Goal: Transaction & Acquisition: Purchase product/service

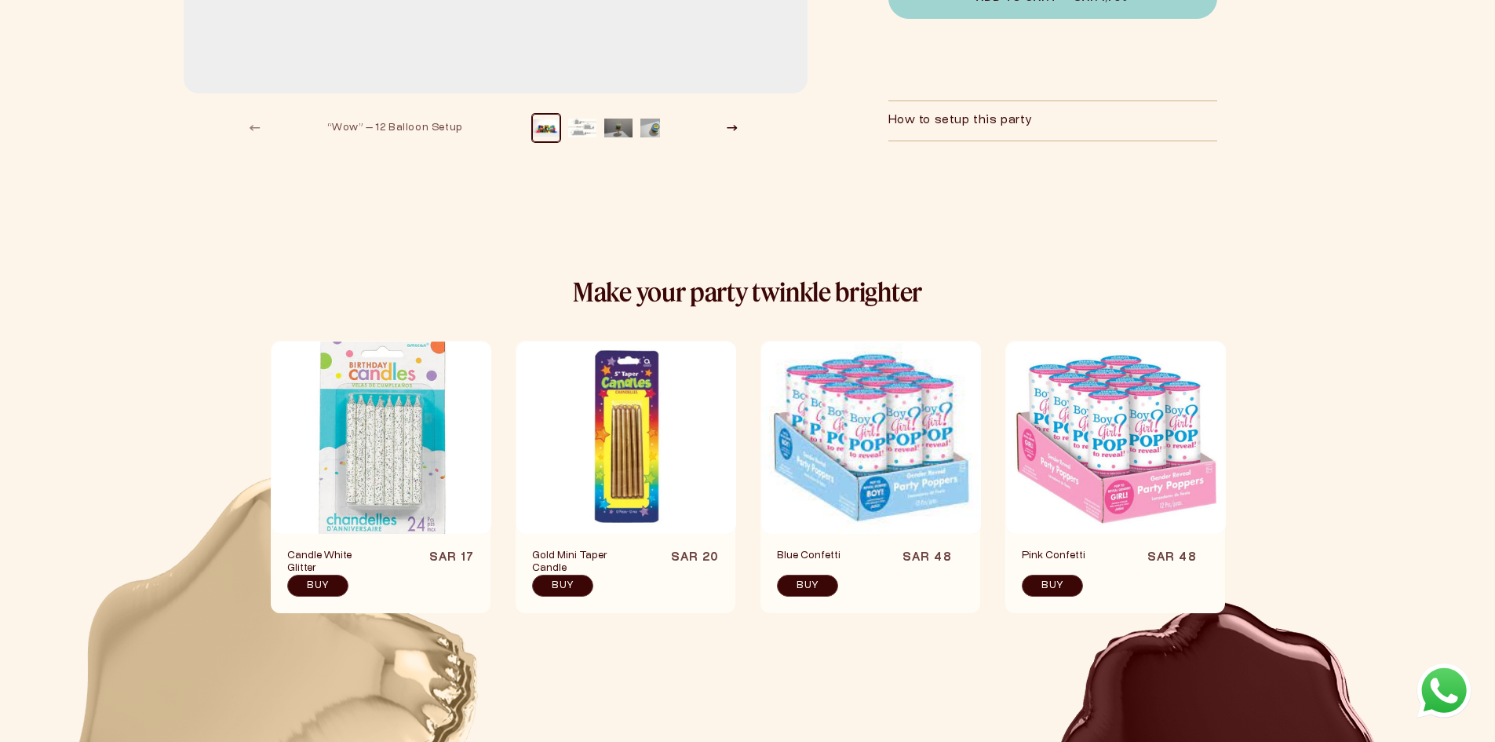
scroll to position [314, 0]
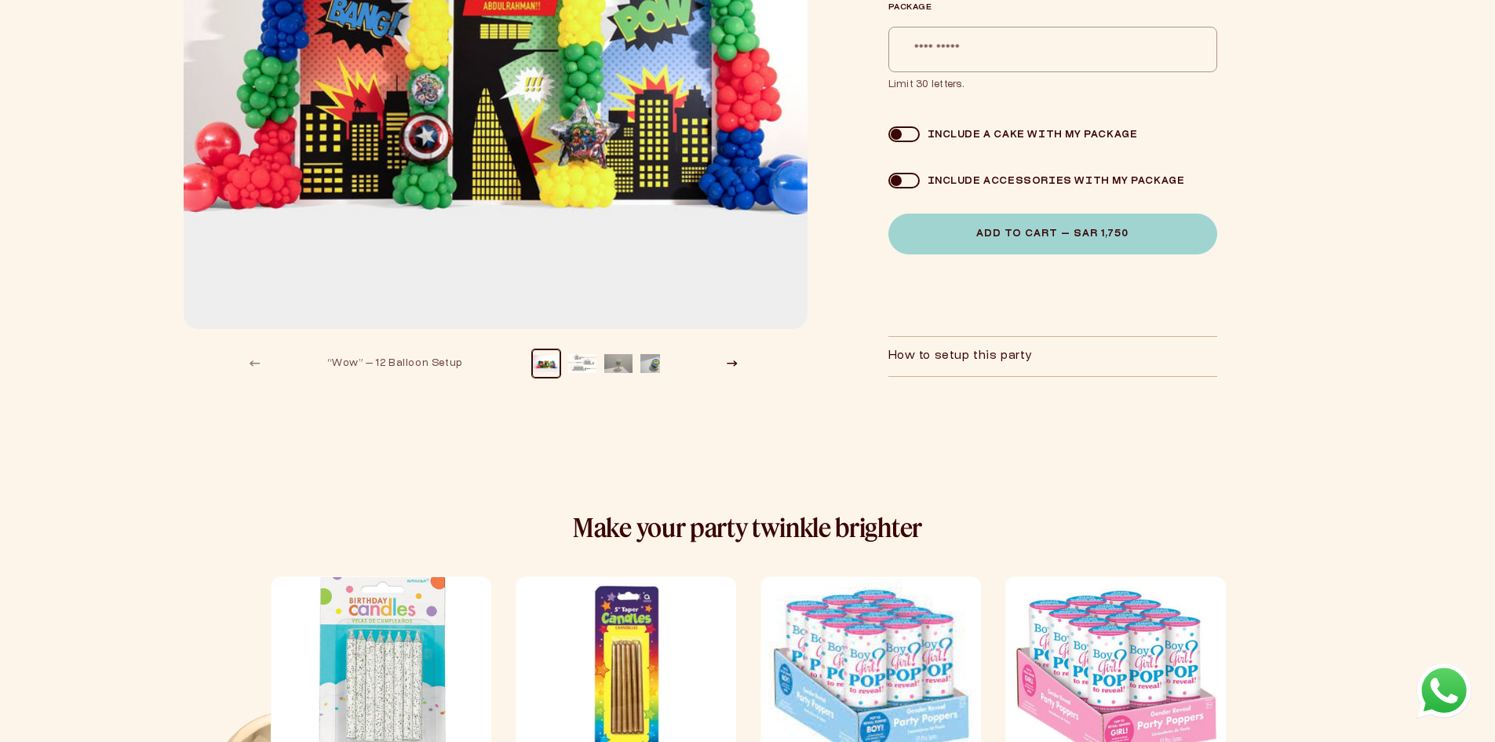
click at [607, 367] on button "Load image 3 in gallery view" at bounding box center [618, 363] width 28 height 28
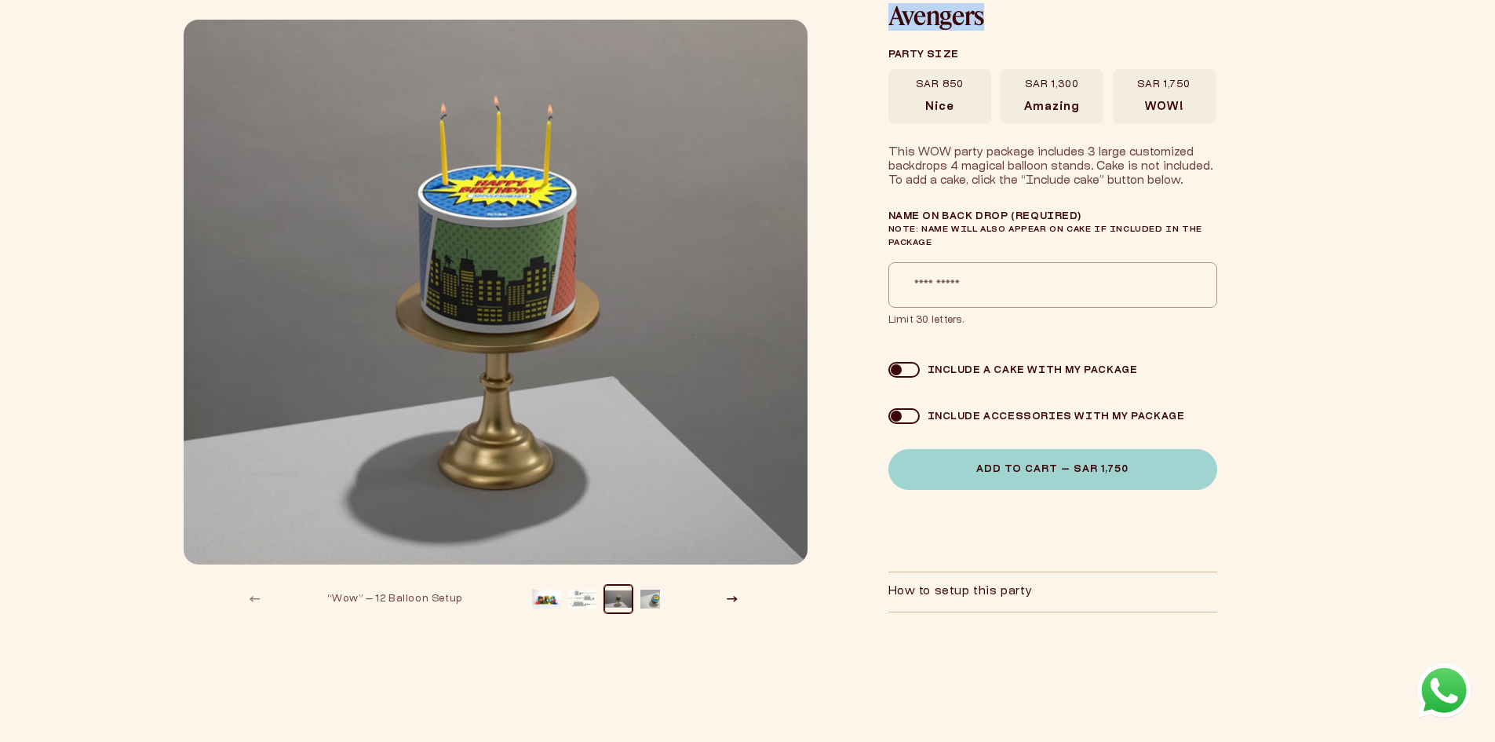
scroll to position [0, 0]
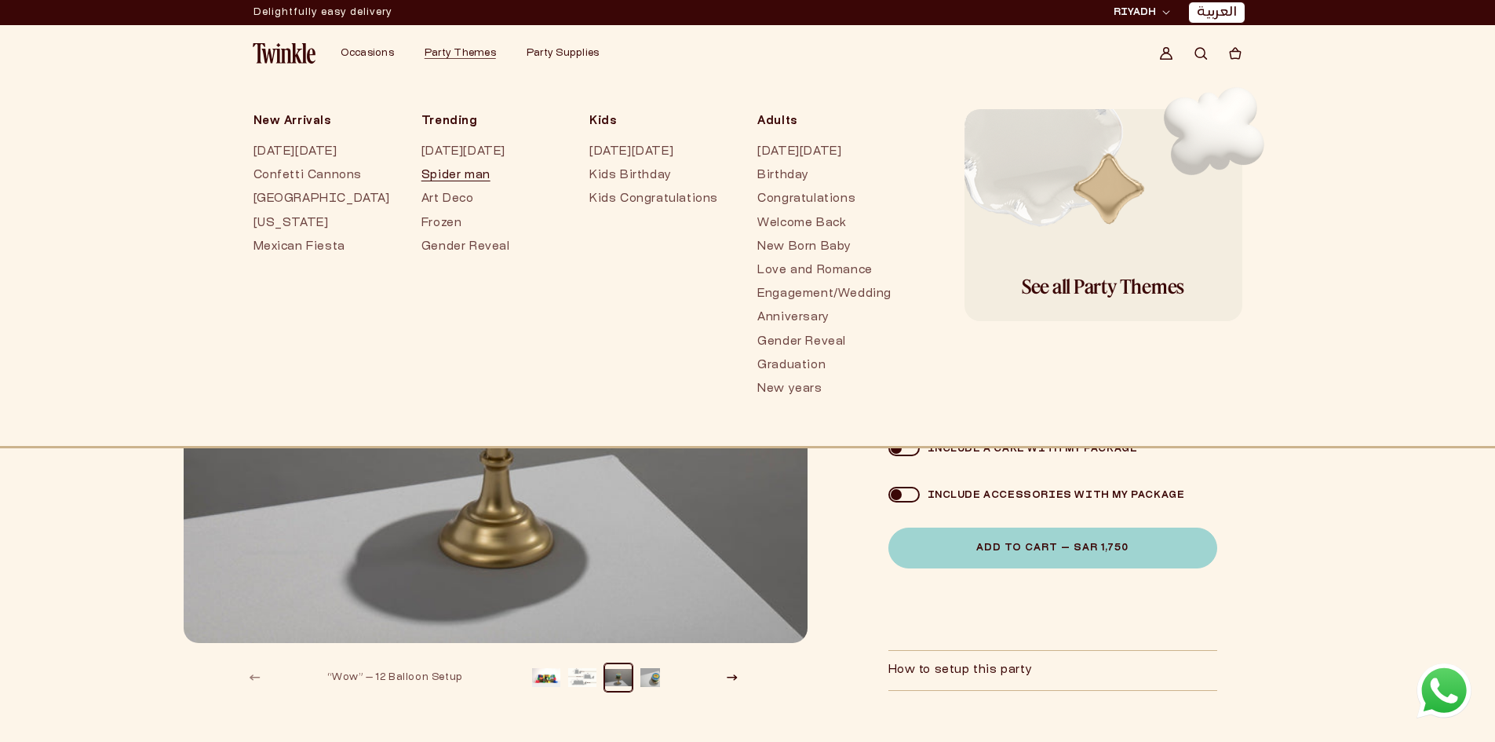
click at [429, 164] on link "Spider man" at bounding box center [490, 176] width 137 height 24
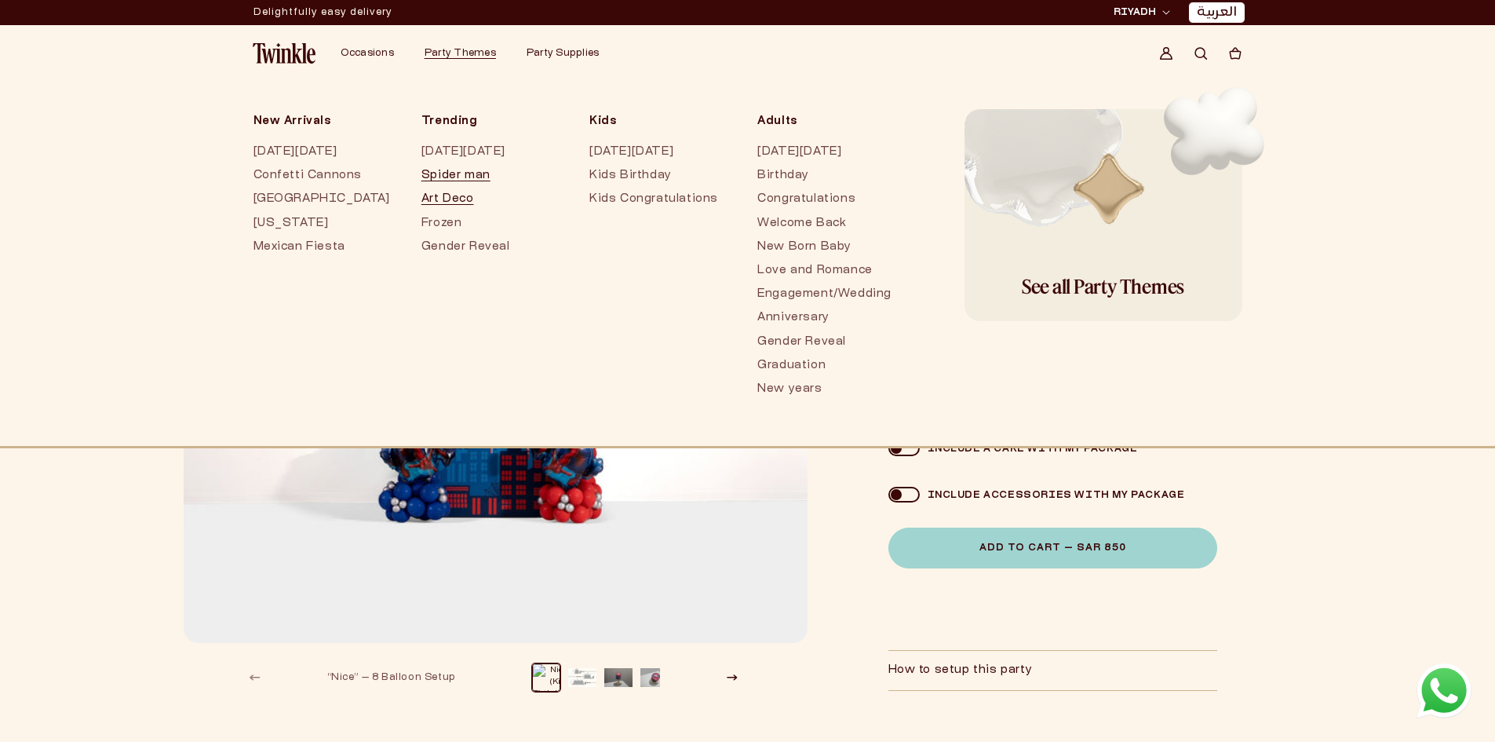
click at [439, 205] on link "Art Deco" at bounding box center [490, 200] width 137 height 24
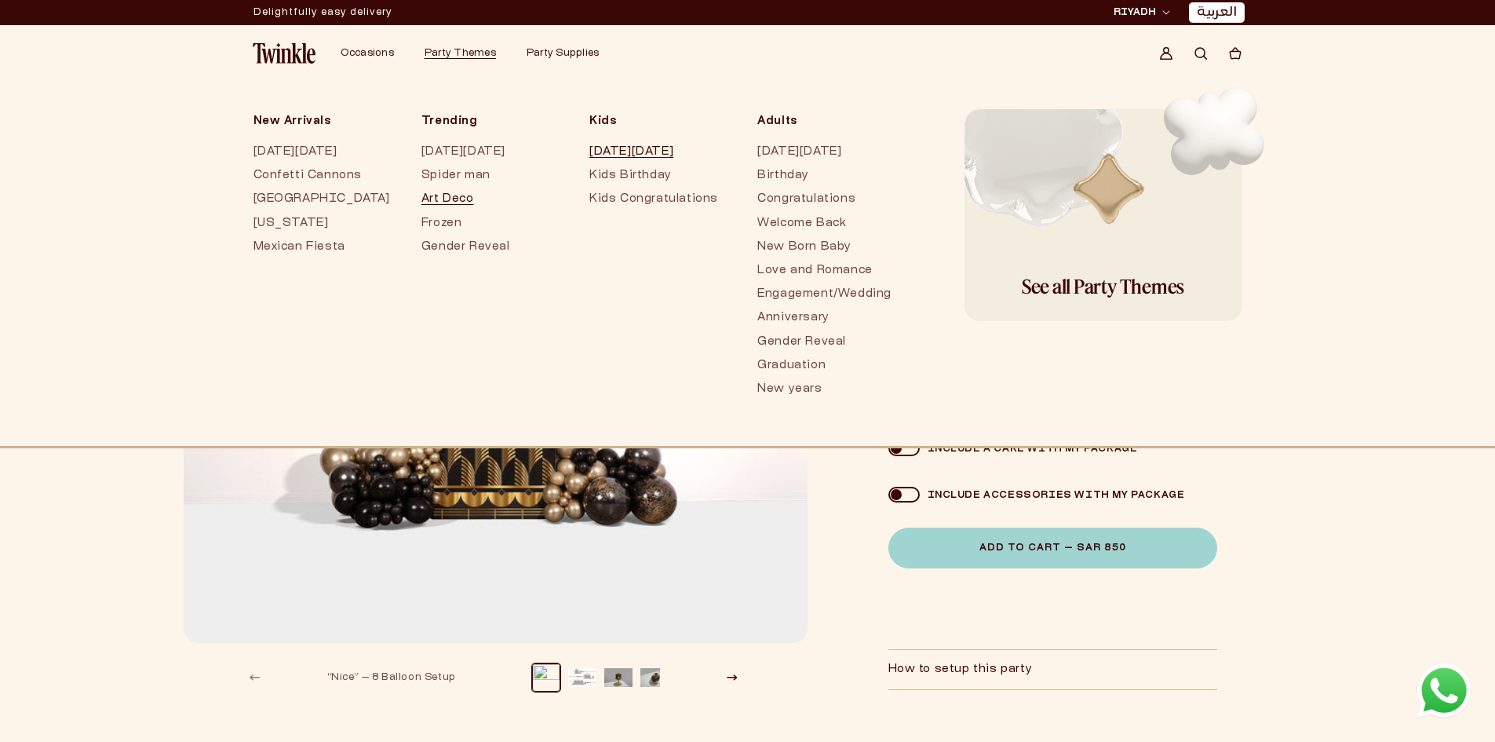
click at [616, 151] on link "[DATE][DATE]" at bounding box center [657, 153] width 137 height 24
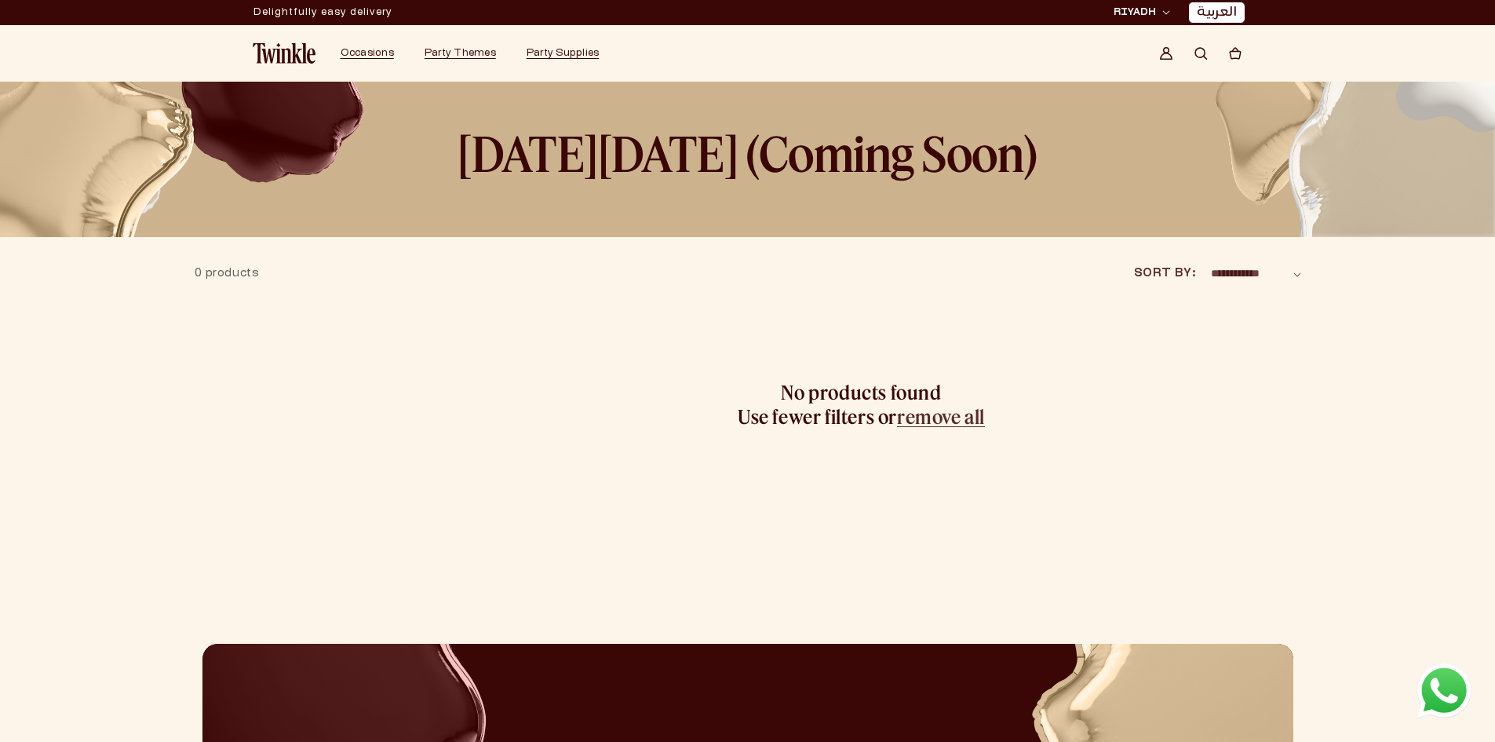
click at [621, 301] on div at bounding box center [861, 298] width 879 height 8
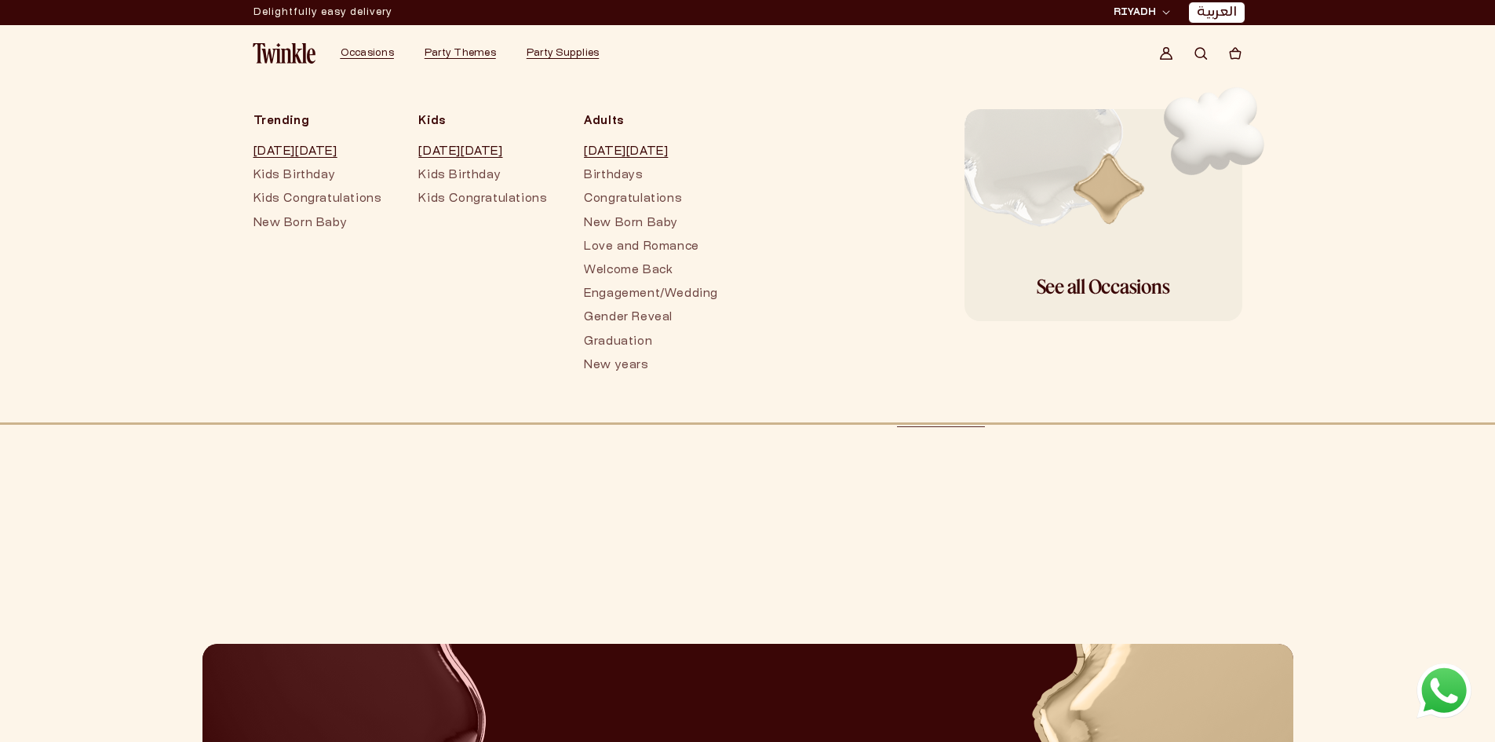
click at [287, 60] on img at bounding box center [284, 53] width 63 height 20
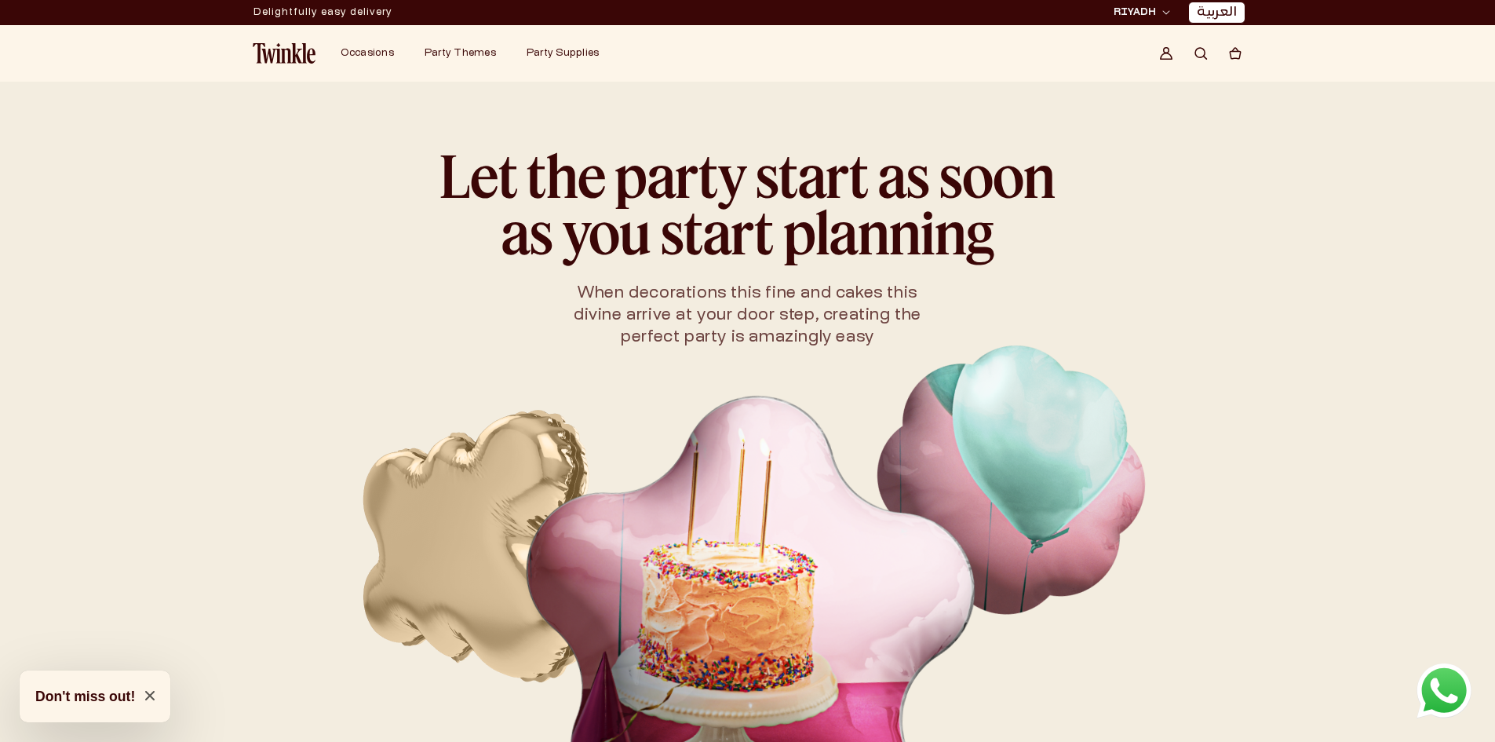
scroll to position [628, 0]
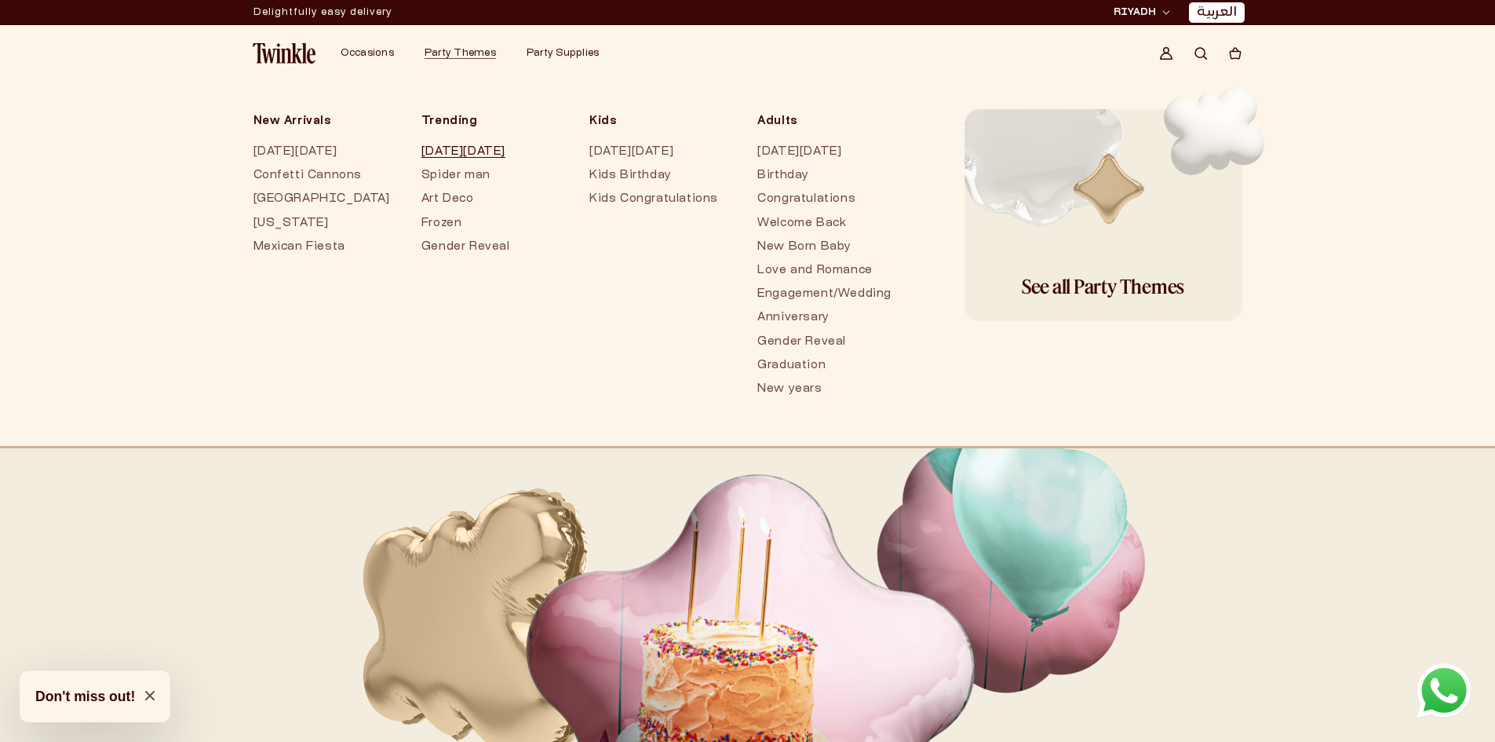
click at [468, 149] on link "[DATE][DATE]" at bounding box center [490, 153] width 137 height 24
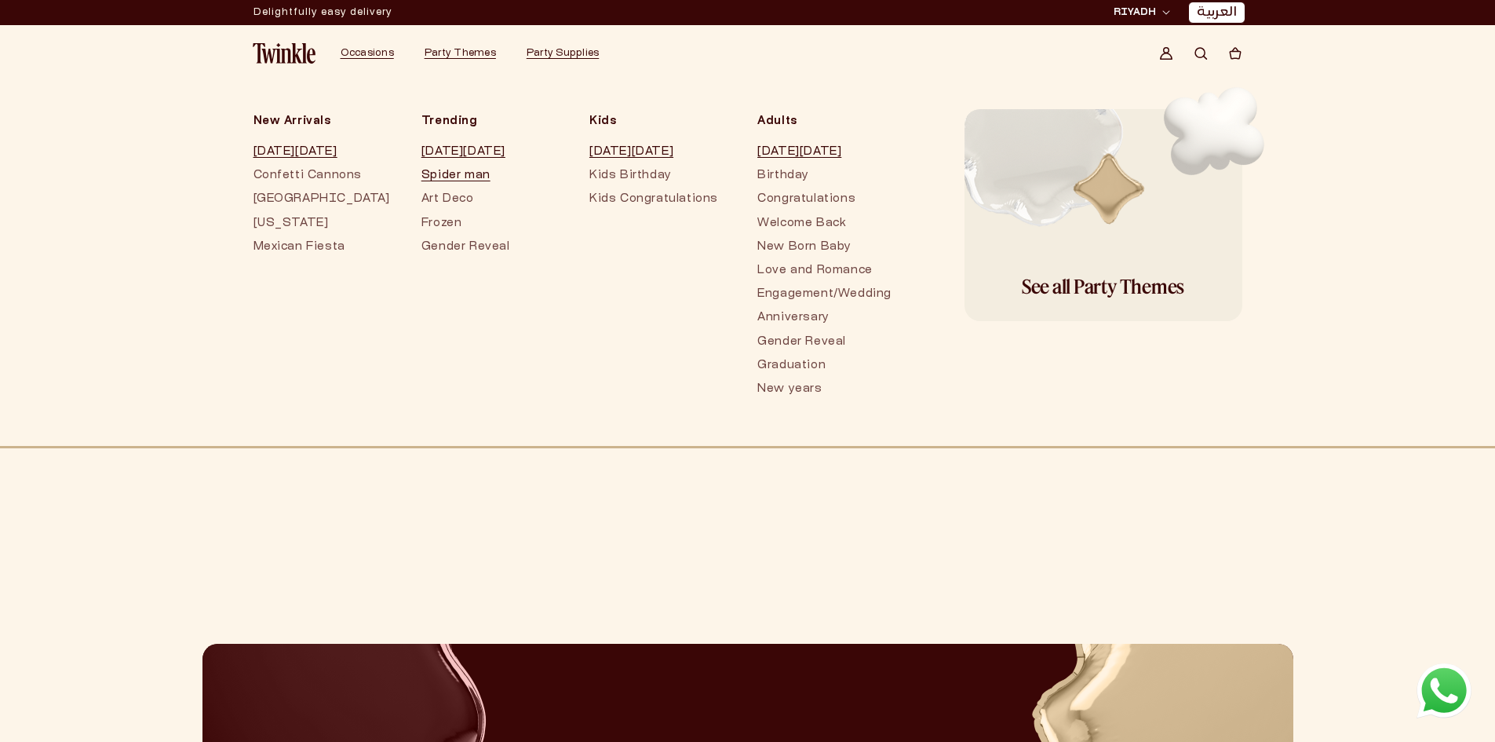
click at [442, 183] on link "Spider man" at bounding box center [490, 176] width 137 height 24
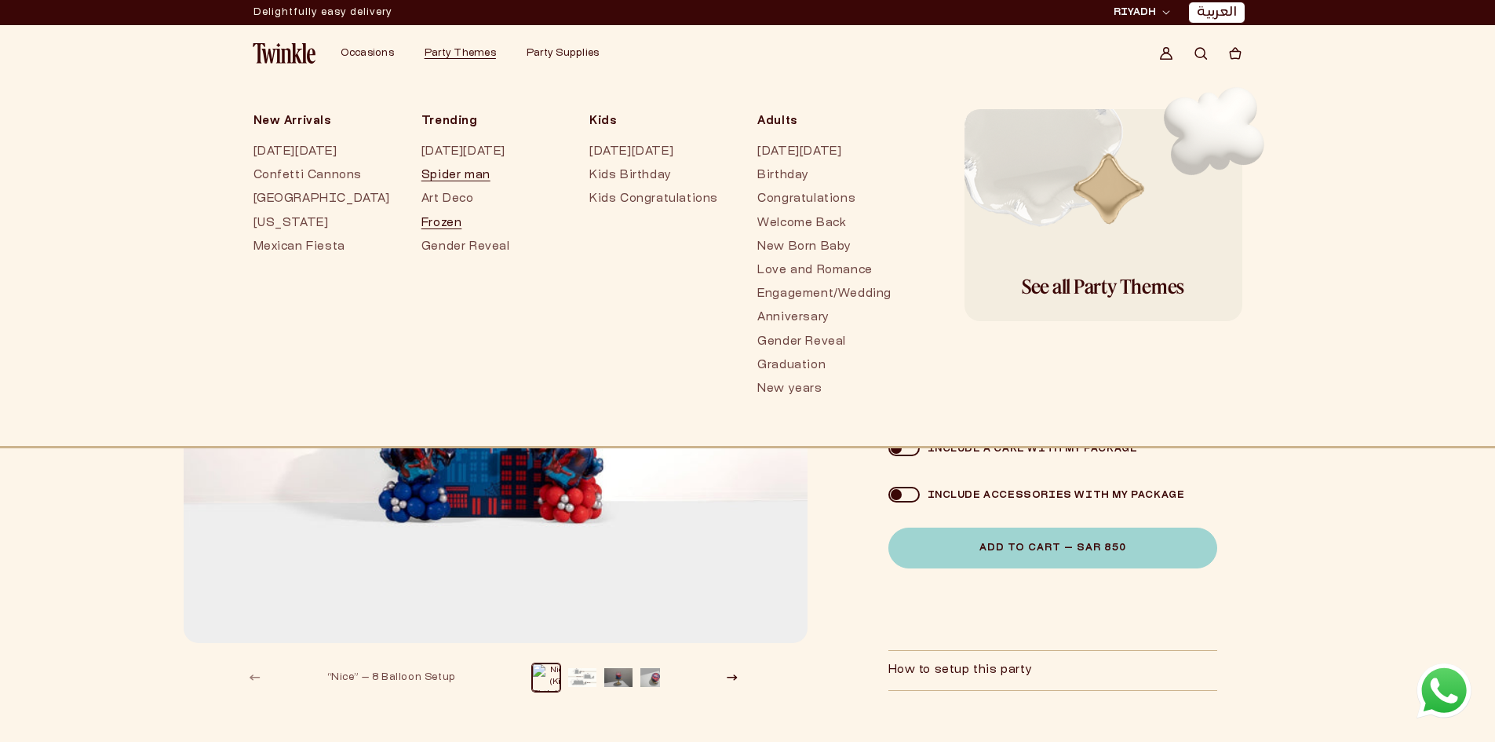
click at [424, 216] on link "Frozen" at bounding box center [490, 224] width 137 height 24
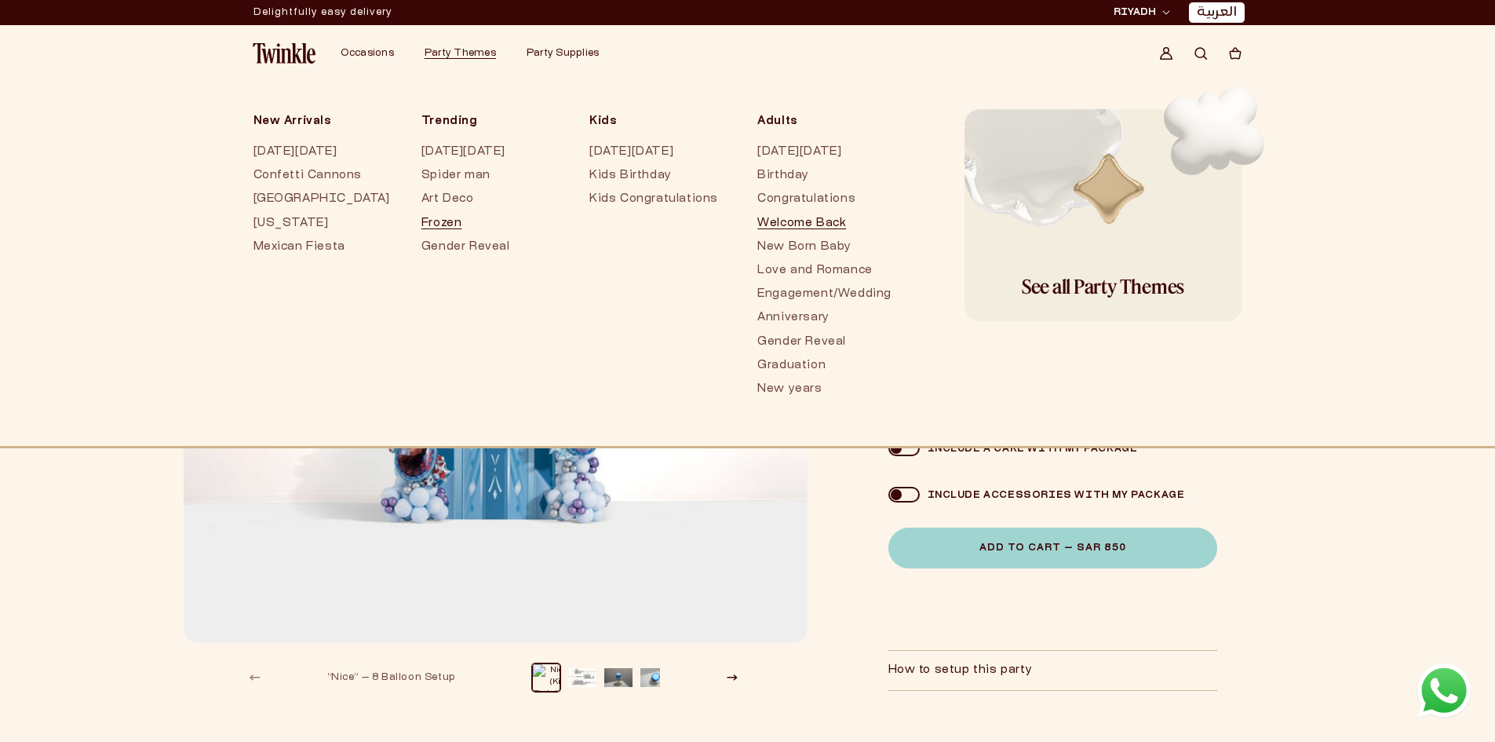
click at [768, 217] on link "Welcome Back" at bounding box center [825, 224] width 137 height 24
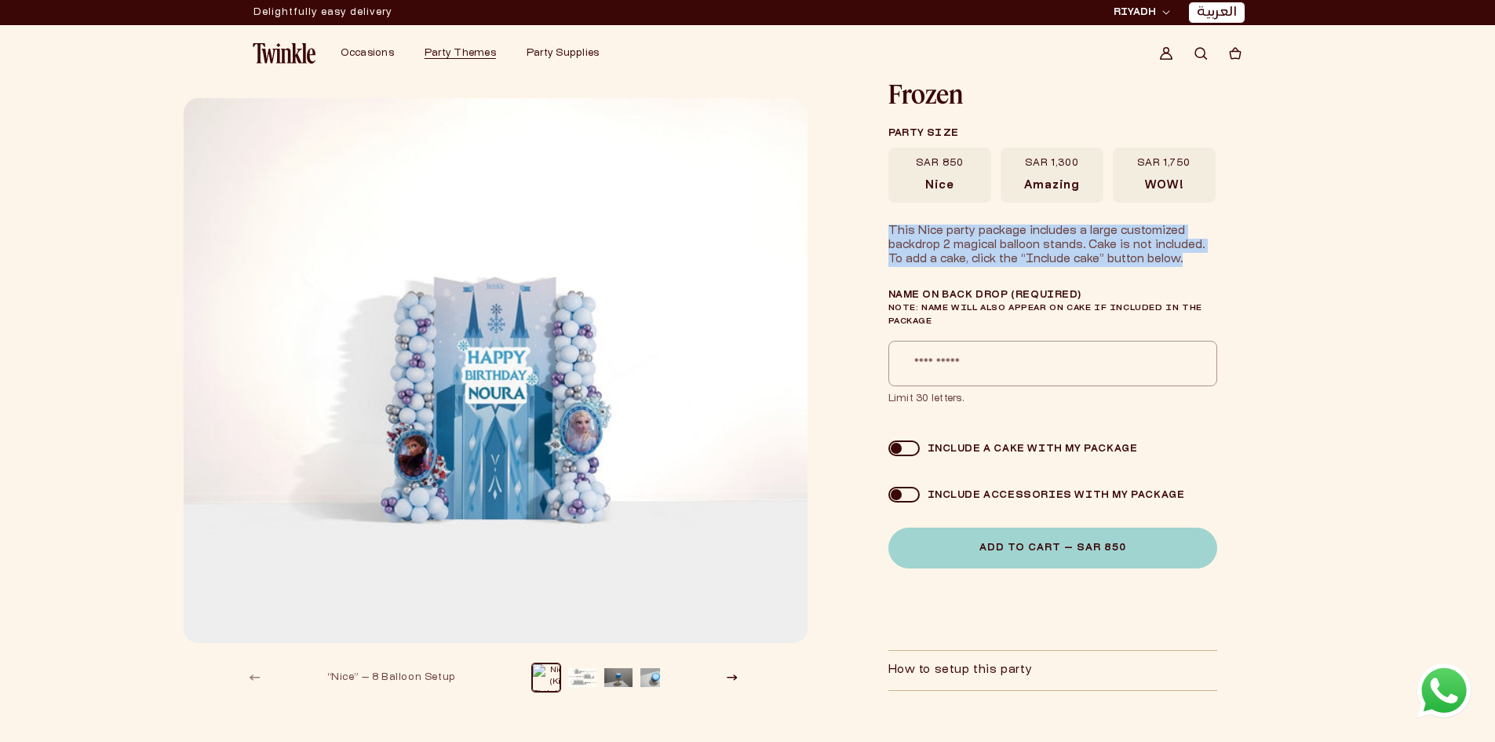
drag, startPoint x: 886, startPoint y: 230, endPoint x: 1163, endPoint y: 258, distance: 278.5
click at [1163, 258] on div "Frozen Frozen Party size SAR 850 [GEOGRAPHIC_DATA] SAR 1,300 Amazing" at bounding box center [1059, 411] width 509 height 659
click at [591, 675] on button "Load image 2 in gallery view" at bounding box center [582, 677] width 28 height 28
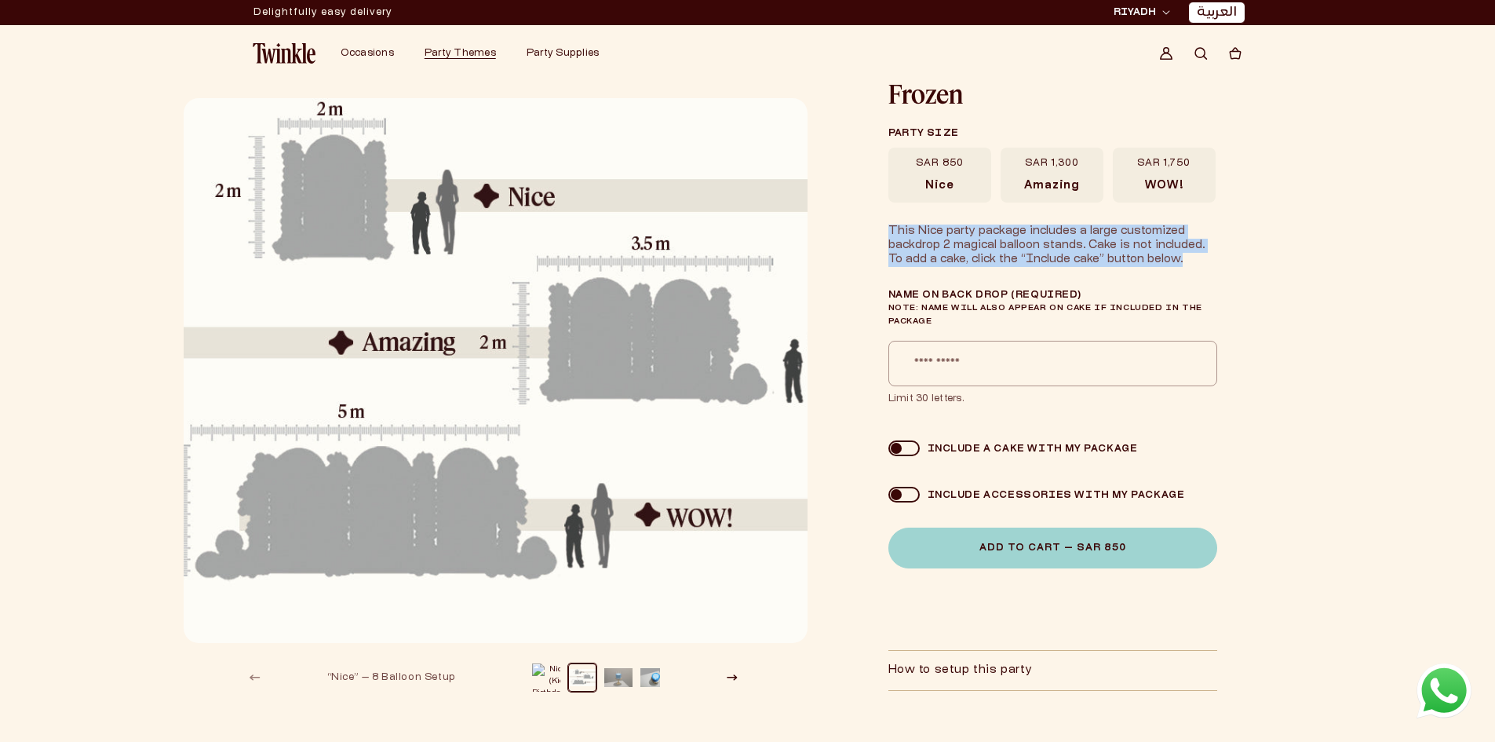
click at [615, 676] on button "Load image 3 in gallery view" at bounding box center [618, 677] width 28 height 28
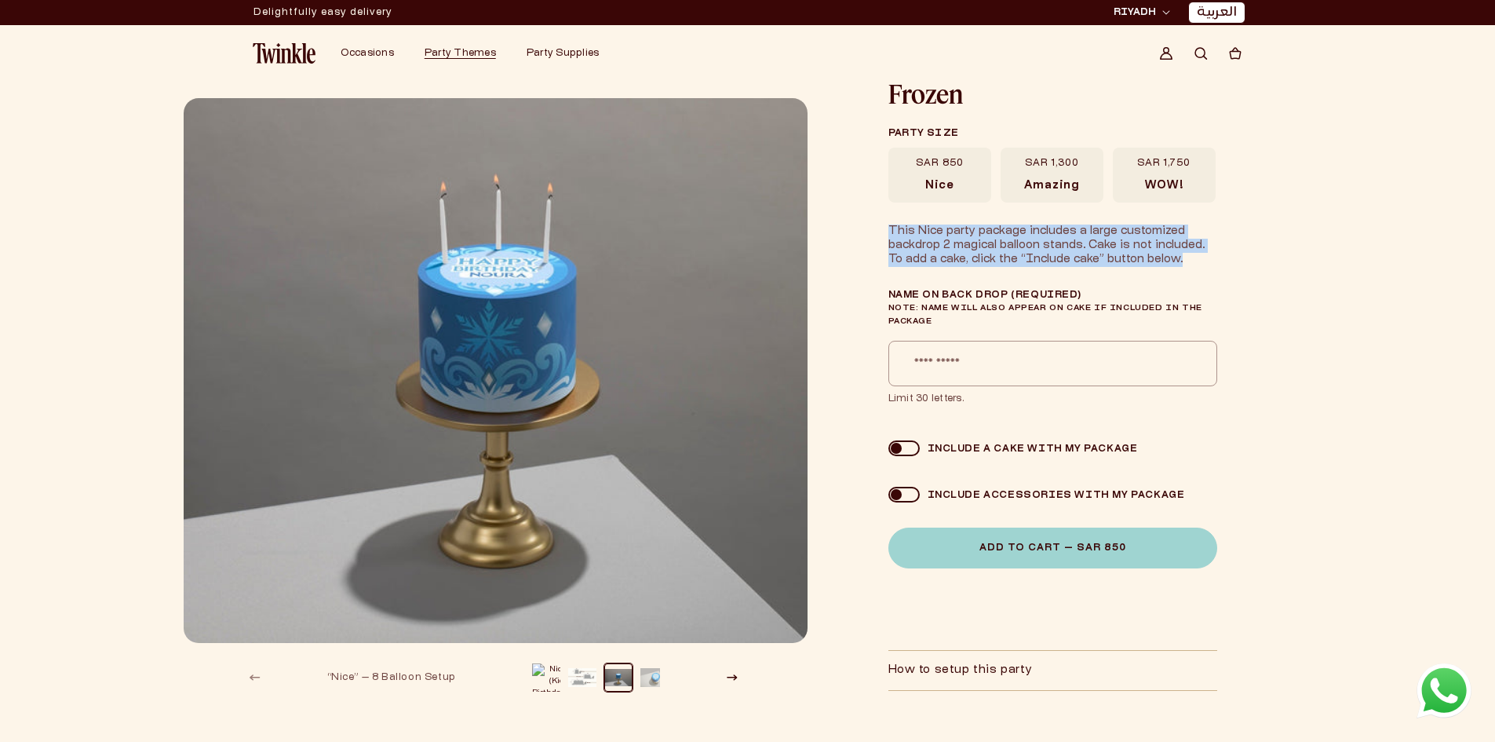
click at [649, 680] on button "Load image 4 in gallery view" at bounding box center [655, 677] width 28 height 28
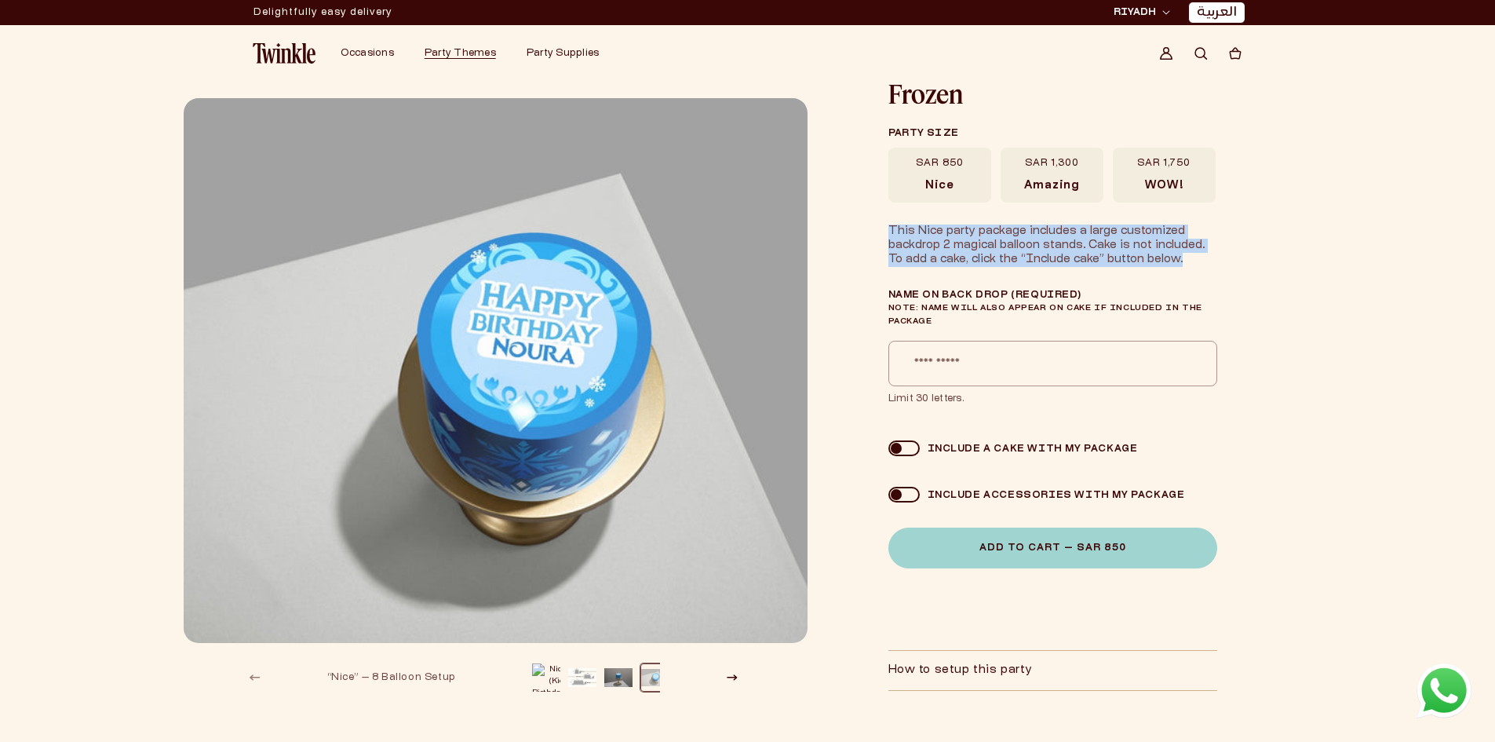
scroll to position [0, 13]
click at [732, 681] on button "Slide right" at bounding box center [732, 677] width 35 height 35
click at [543, 681] on button "Load image 1 in gallery view" at bounding box center [534, 677] width 28 height 28
